Goal: Go to known website: Access a specific website the user already knows

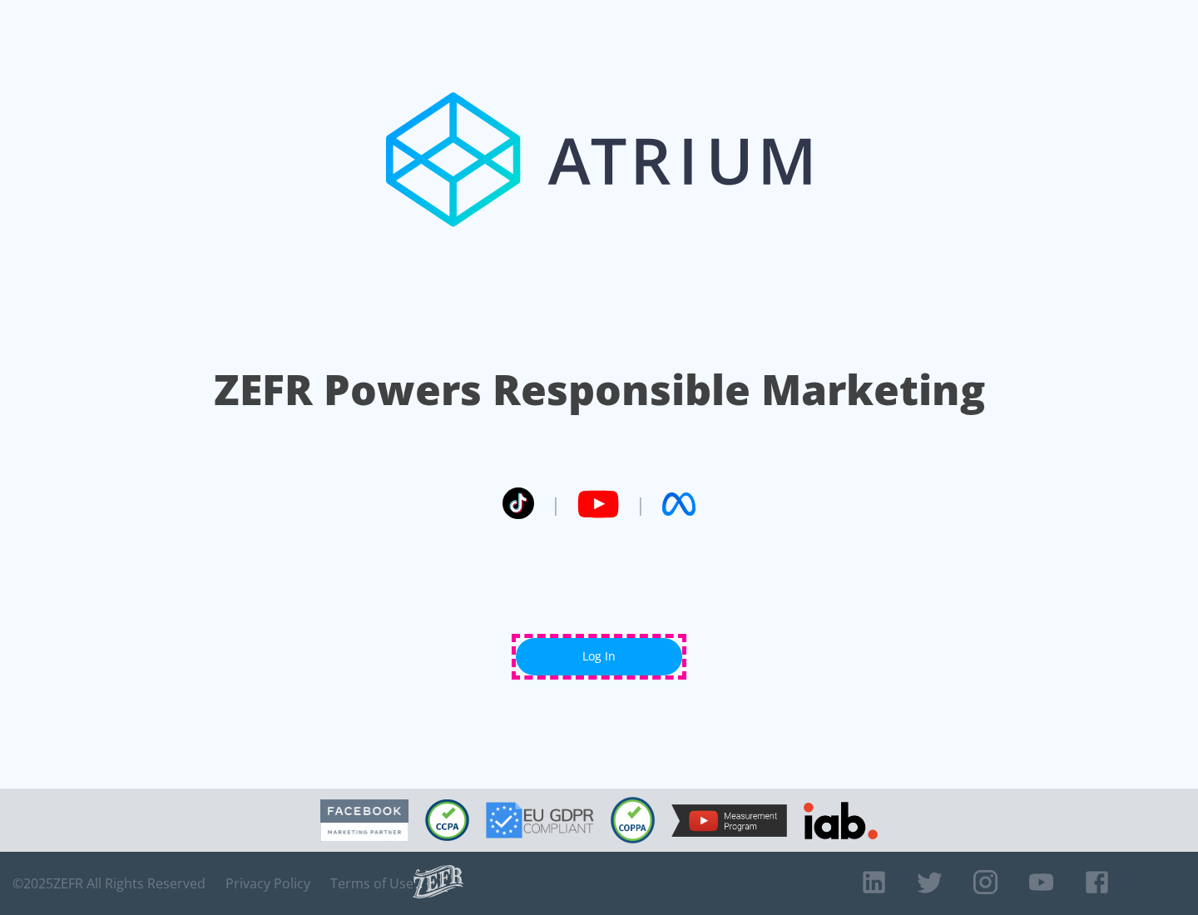
click at [599, 656] on link "Log In" at bounding box center [599, 656] width 166 height 37
